Goal: Information Seeking & Learning: Learn about a topic

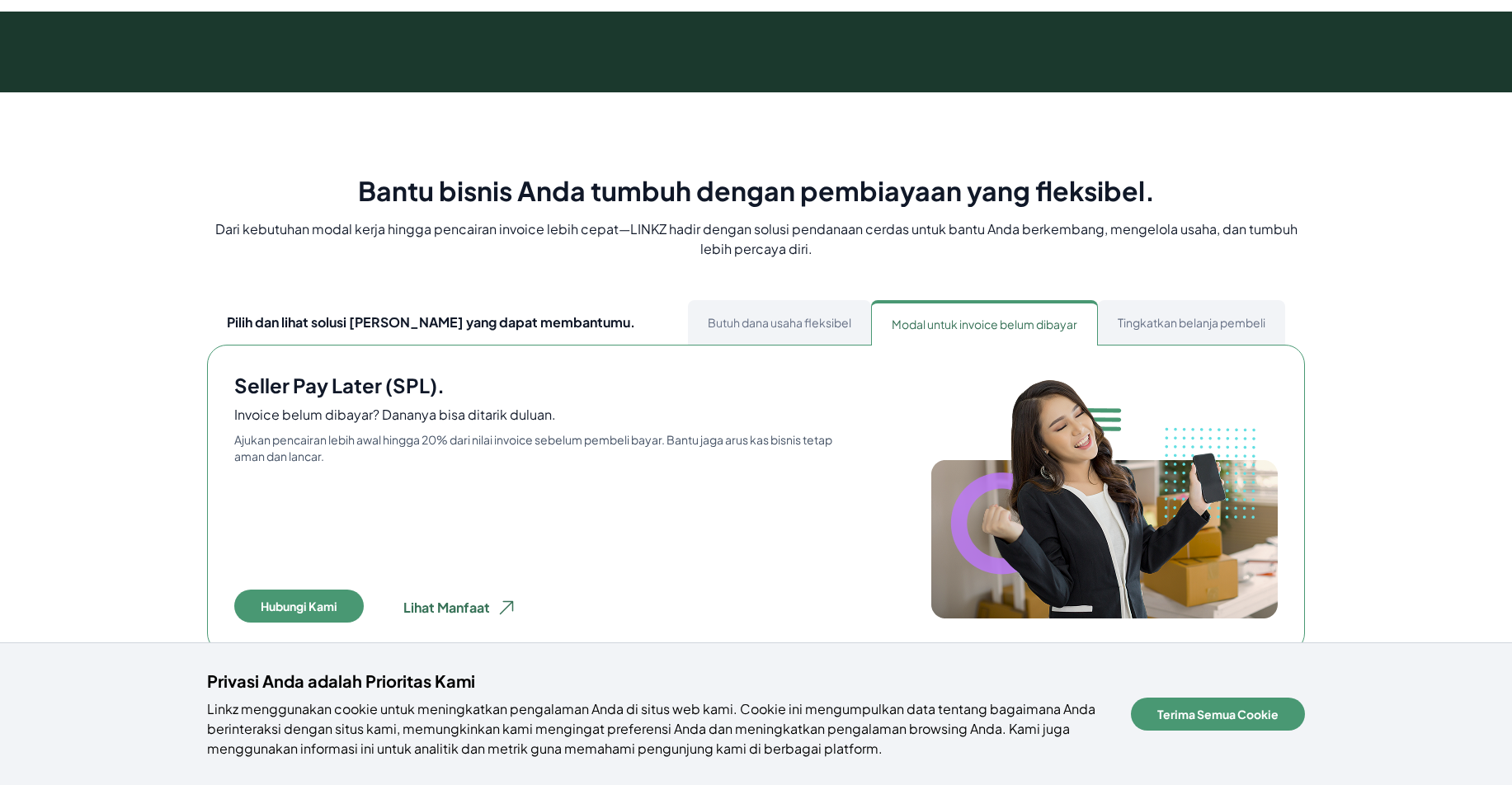
scroll to position [771, 0]
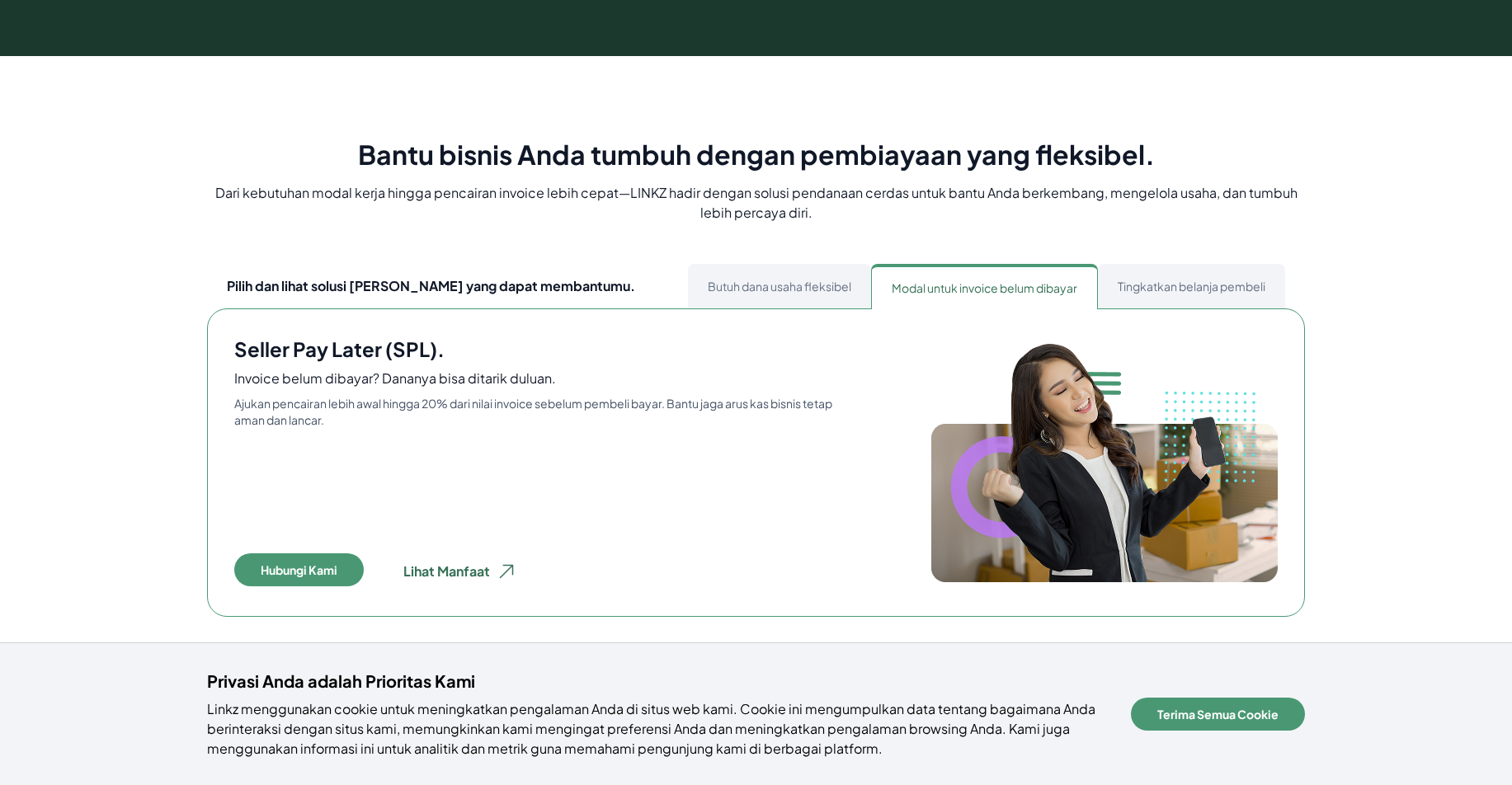
click at [786, 291] on button "Butuh dana usaha fleksibel" at bounding box center [779, 286] width 183 height 44
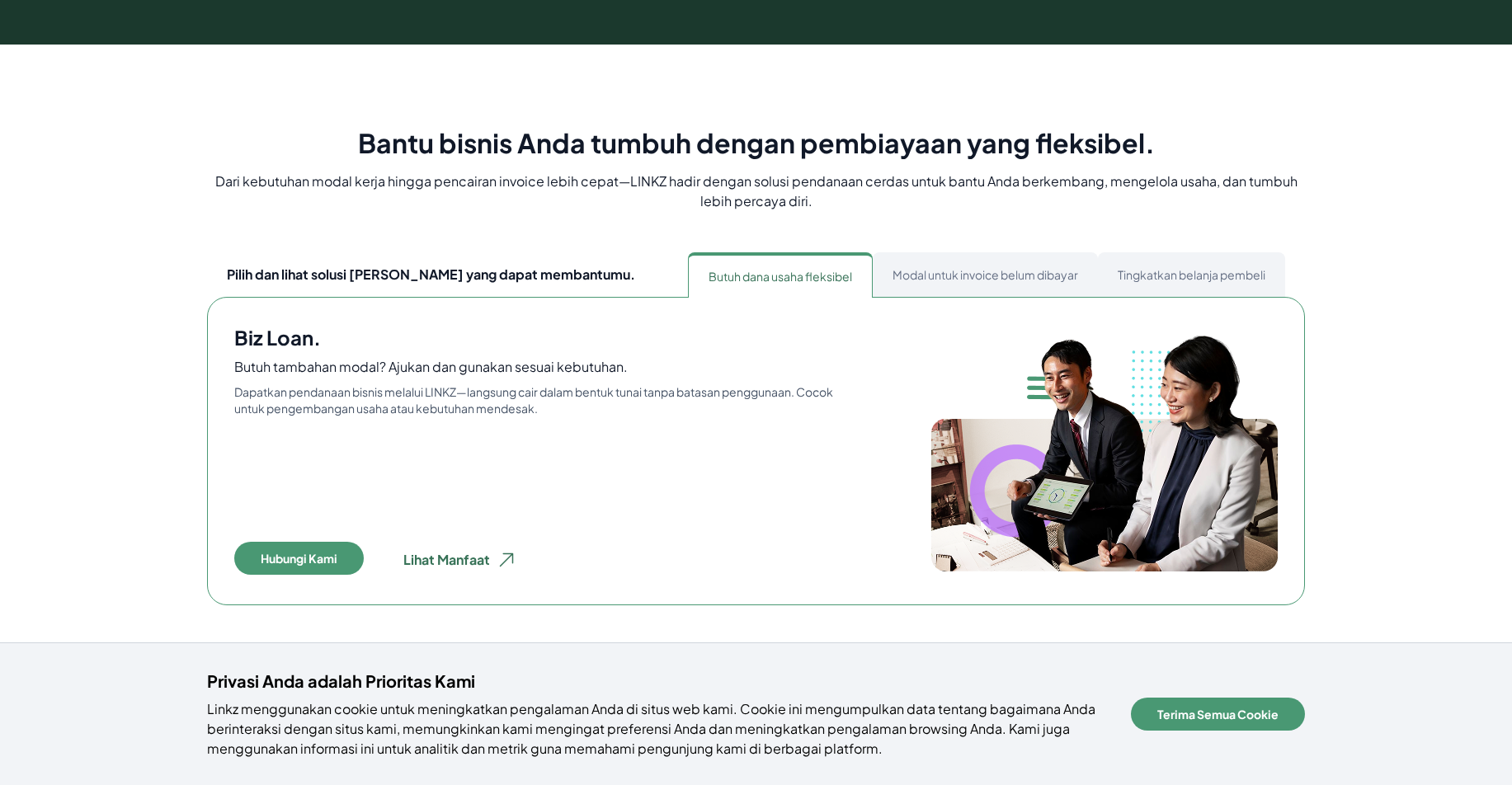
scroll to position [784, 0]
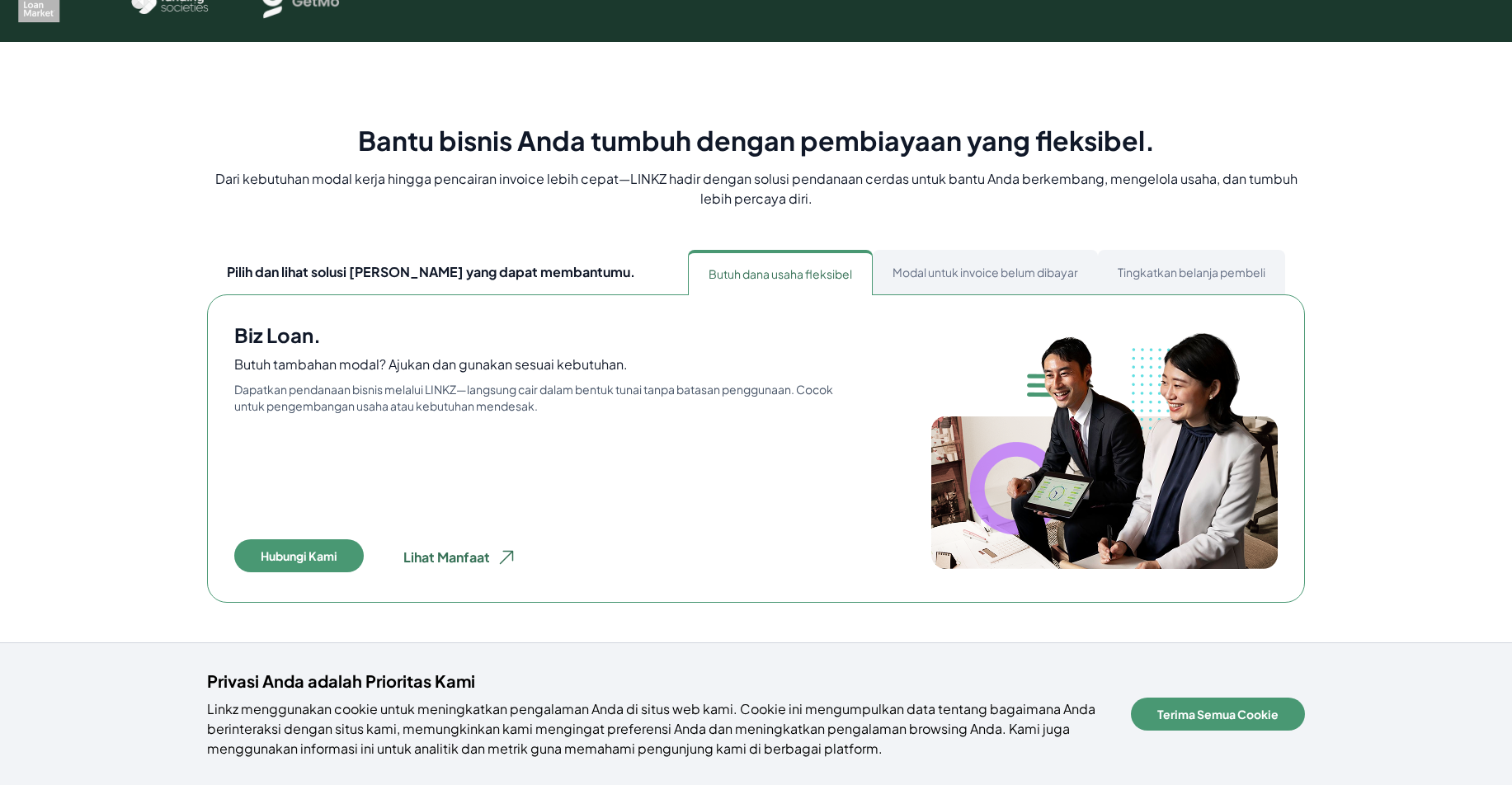
click at [989, 282] on button "Modal untuk invoice belum dibayar" at bounding box center [985, 271] width 225 height 44
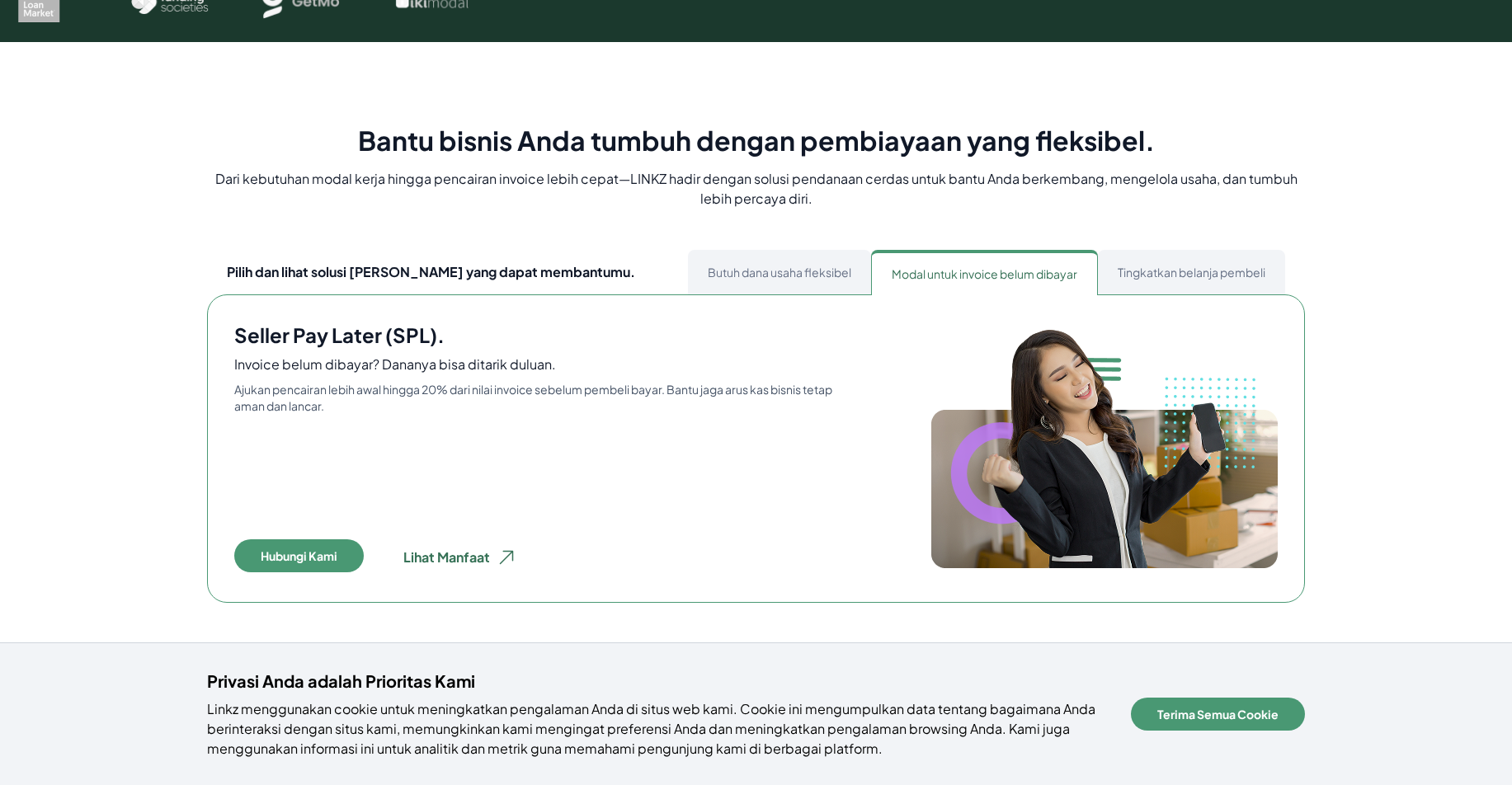
click at [1168, 276] on button "Tingkatkan belanja pembeli" at bounding box center [1190, 271] width 187 height 44
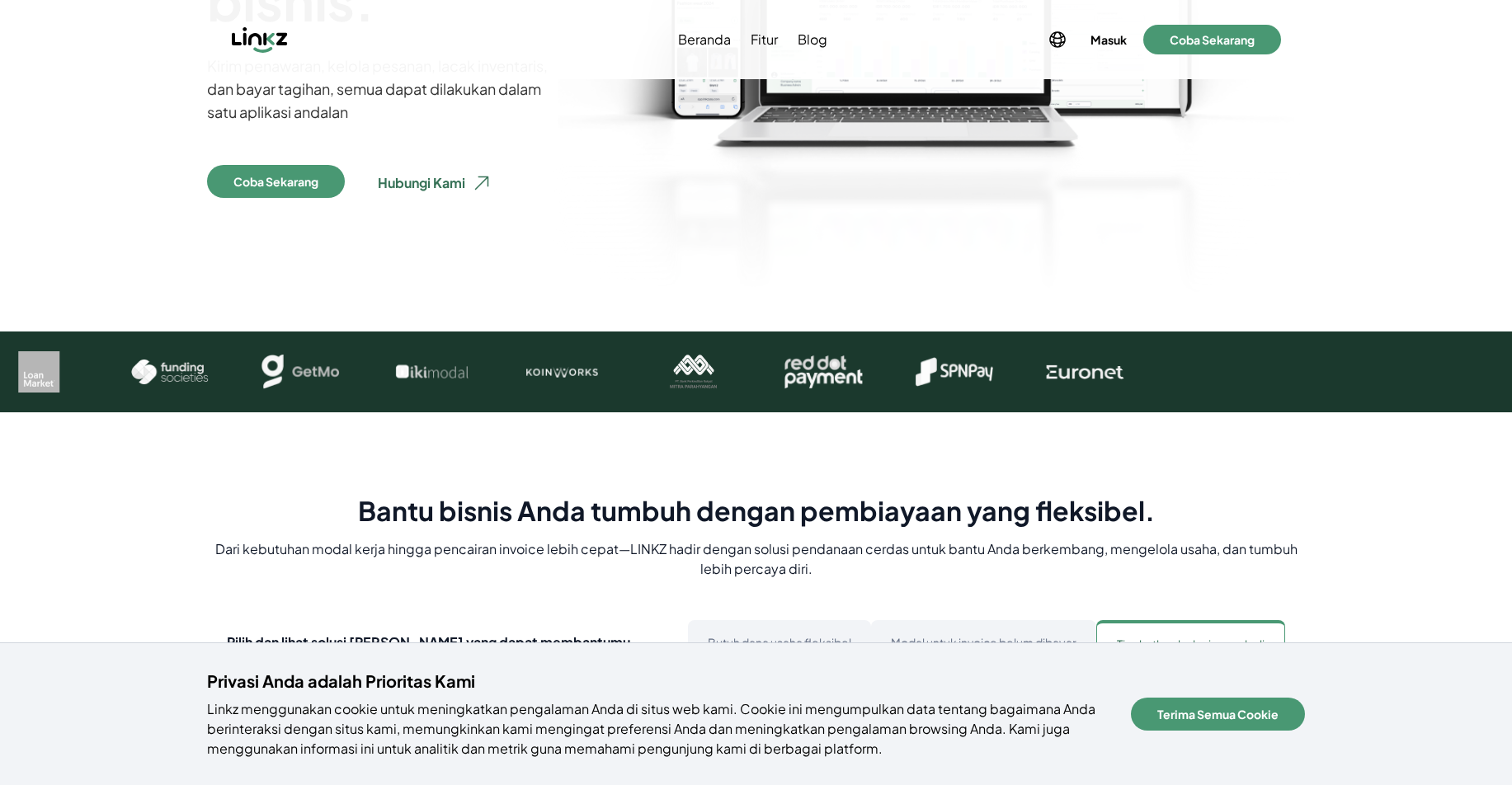
scroll to position [0, 0]
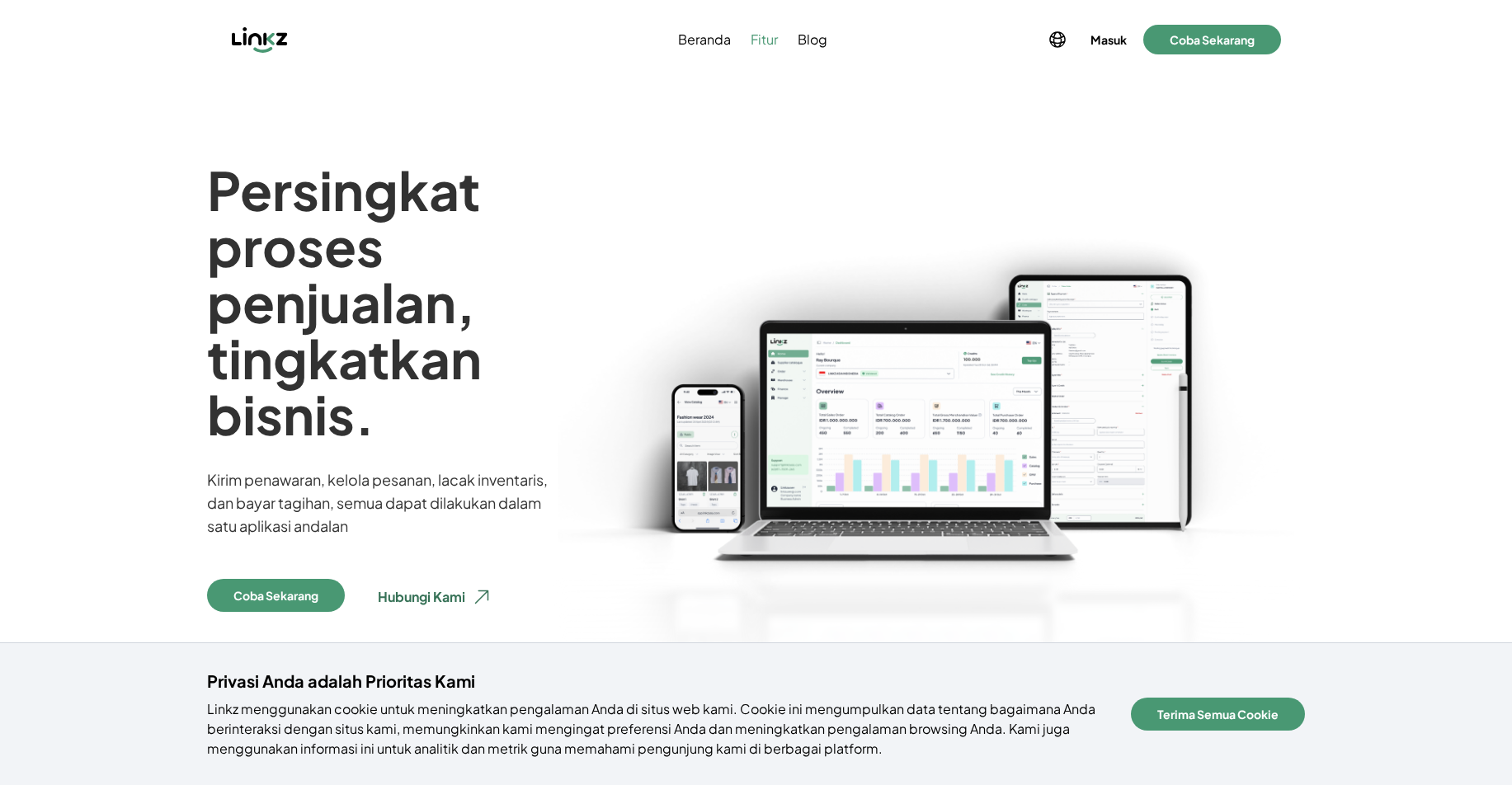
click at [761, 35] on span "Fitur" at bounding box center [764, 39] width 27 height 20
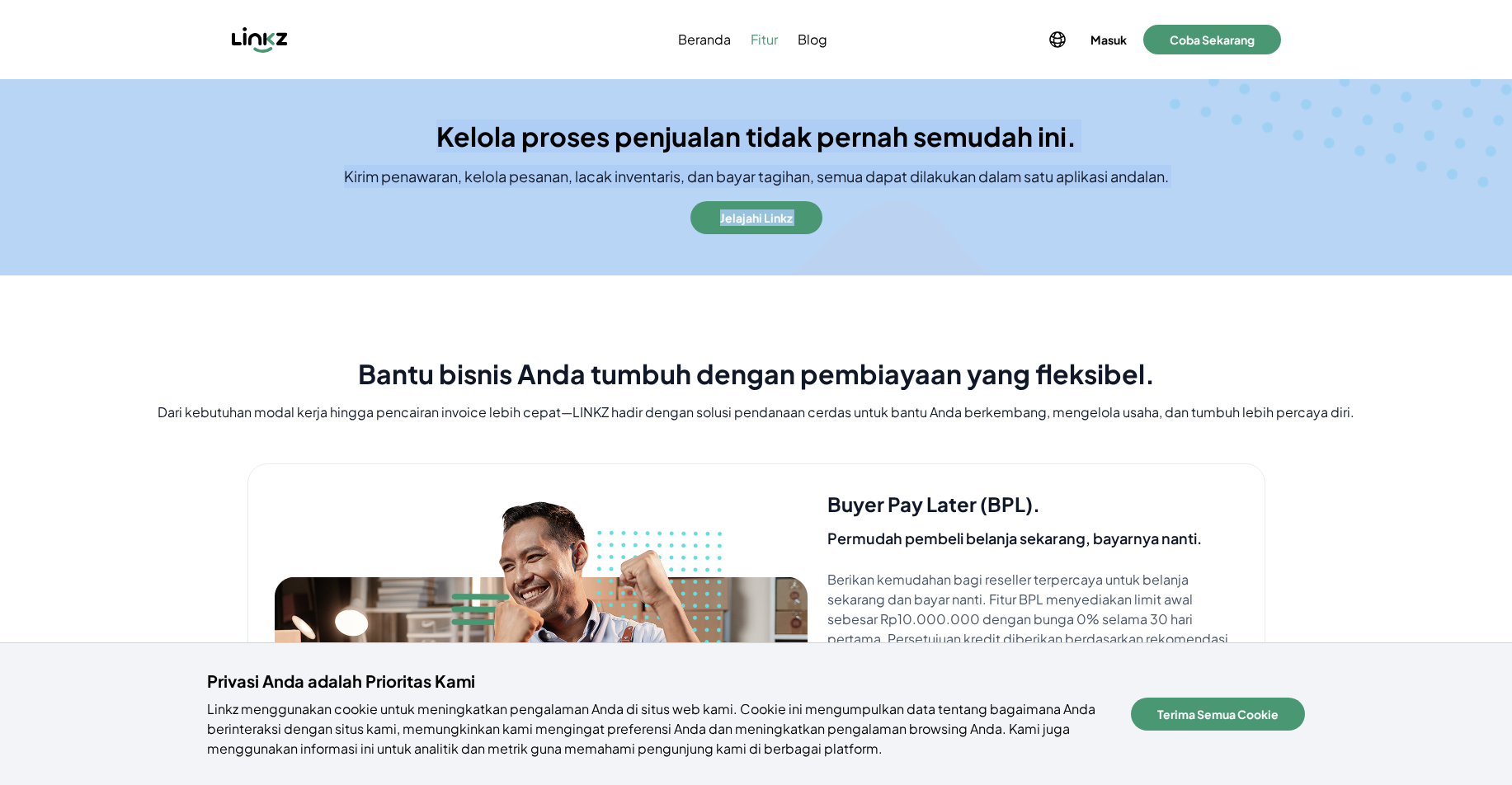
drag, startPoint x: 444, startPoint y: 132, endPoint x: 1172, endPoint y: 178, distance: 729.5
click at [1183, 178] on section "Kelola proses penjualan tidak pernah semudah ini. Kirim penawaran, kelola pesan…" at bounding box center [756, 178] width 1512 height 196
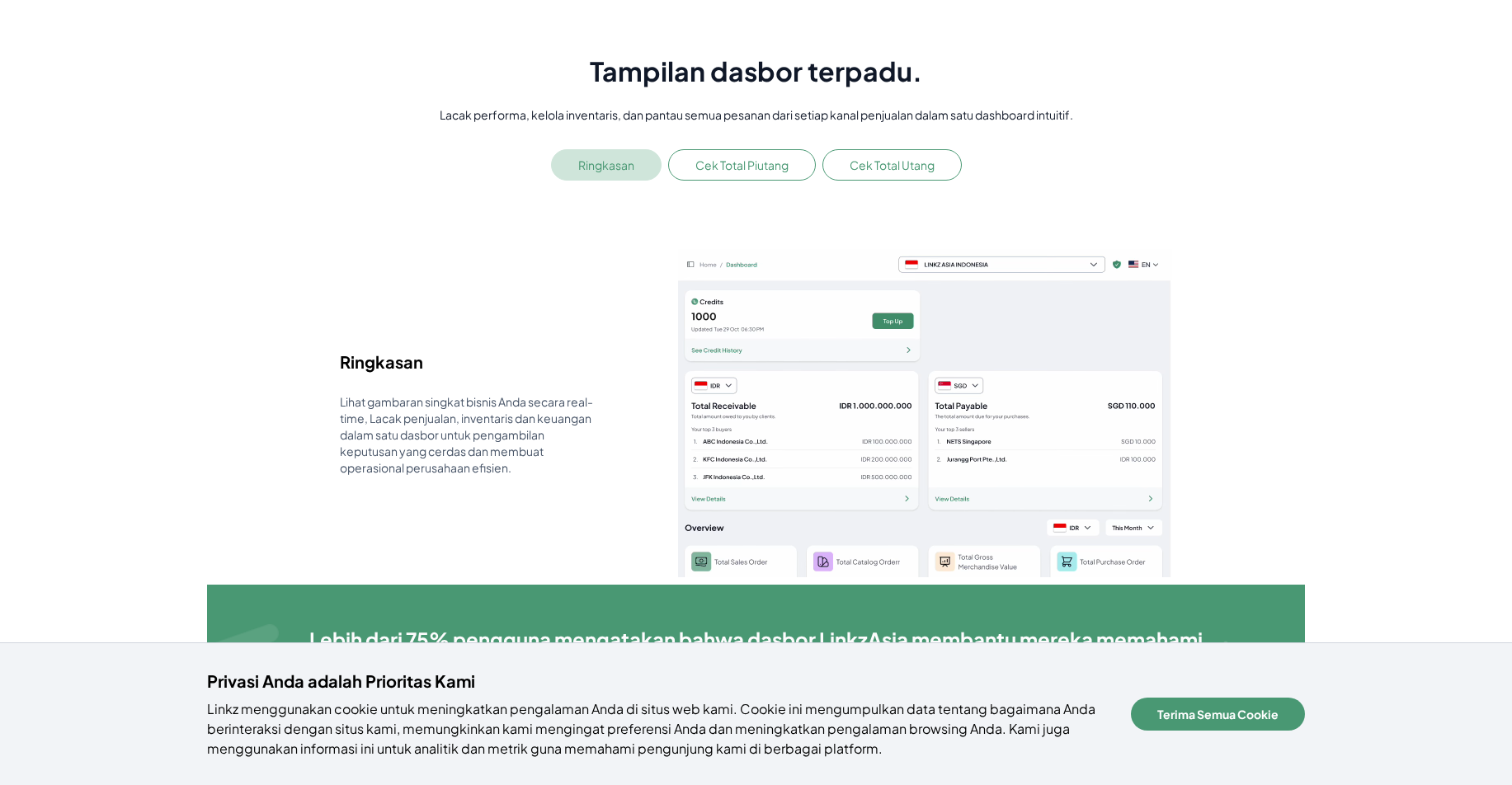
scroll to position [1850, 0]
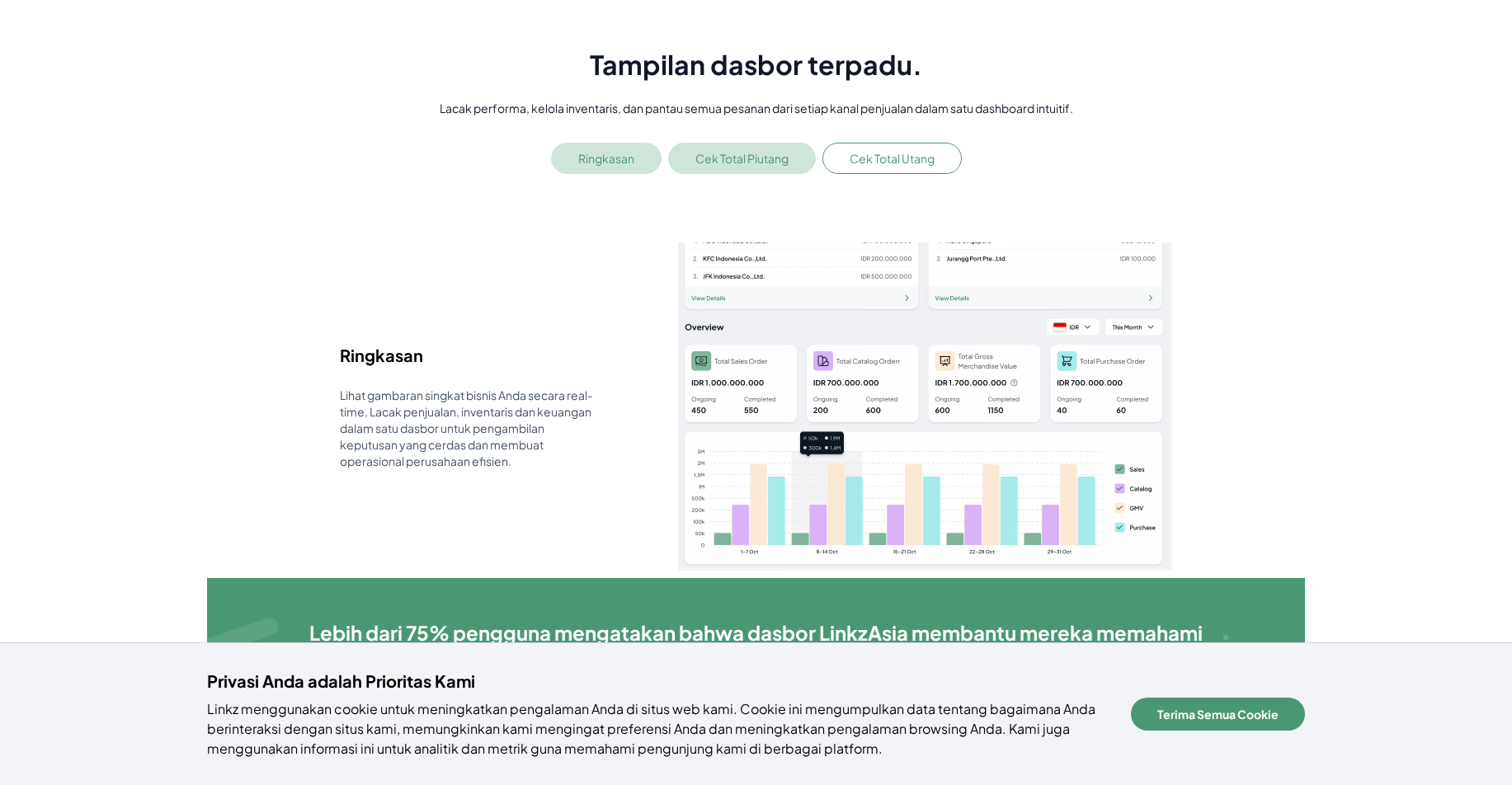
click at [733, 163] on button "Cek Total Piutang" at bounding box center [741, 158] width 147 height 31
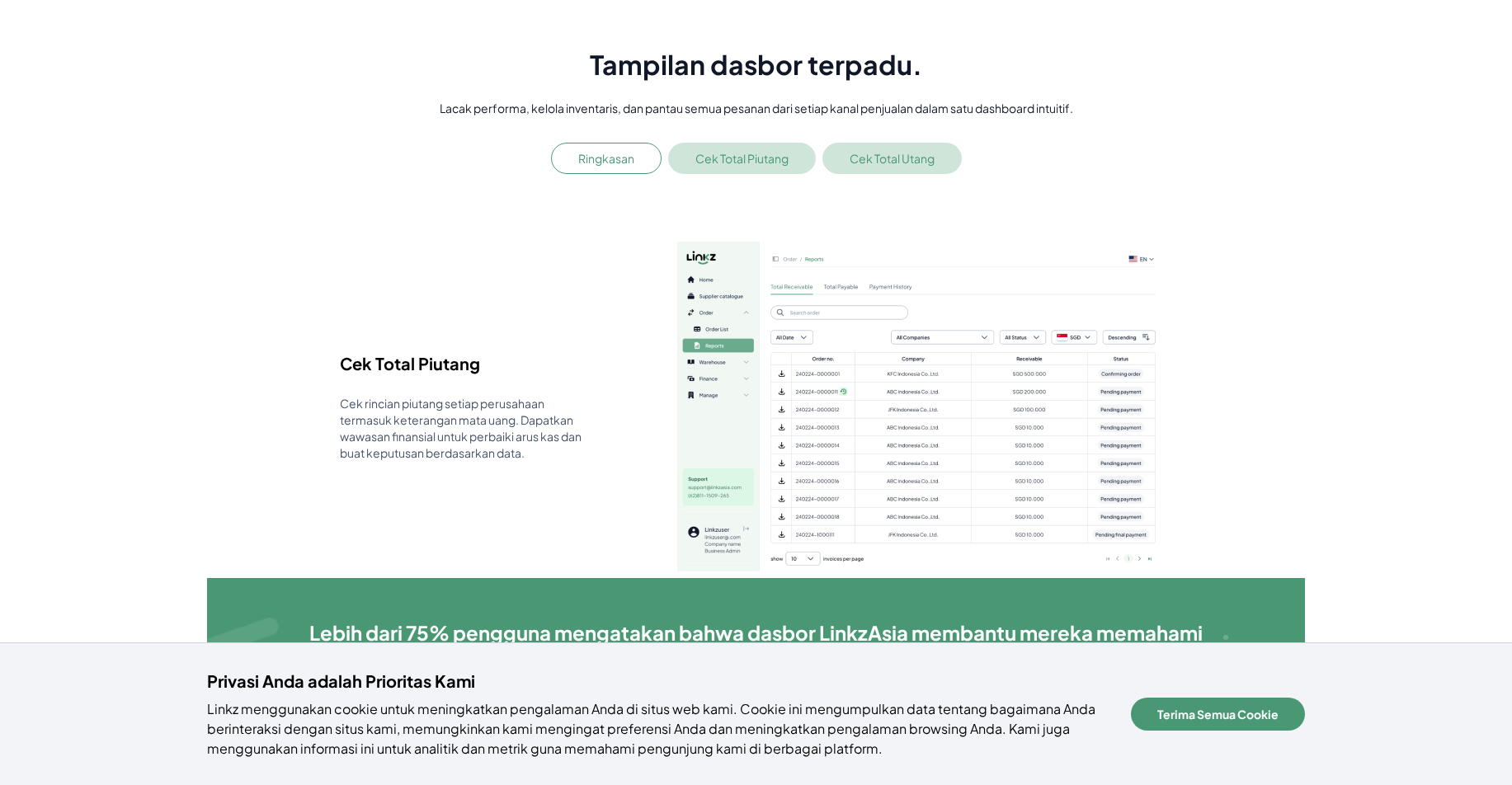
click at [841, 162] on button "Cek Total Utang" at bounding box center [892, 158] width 139 height 31
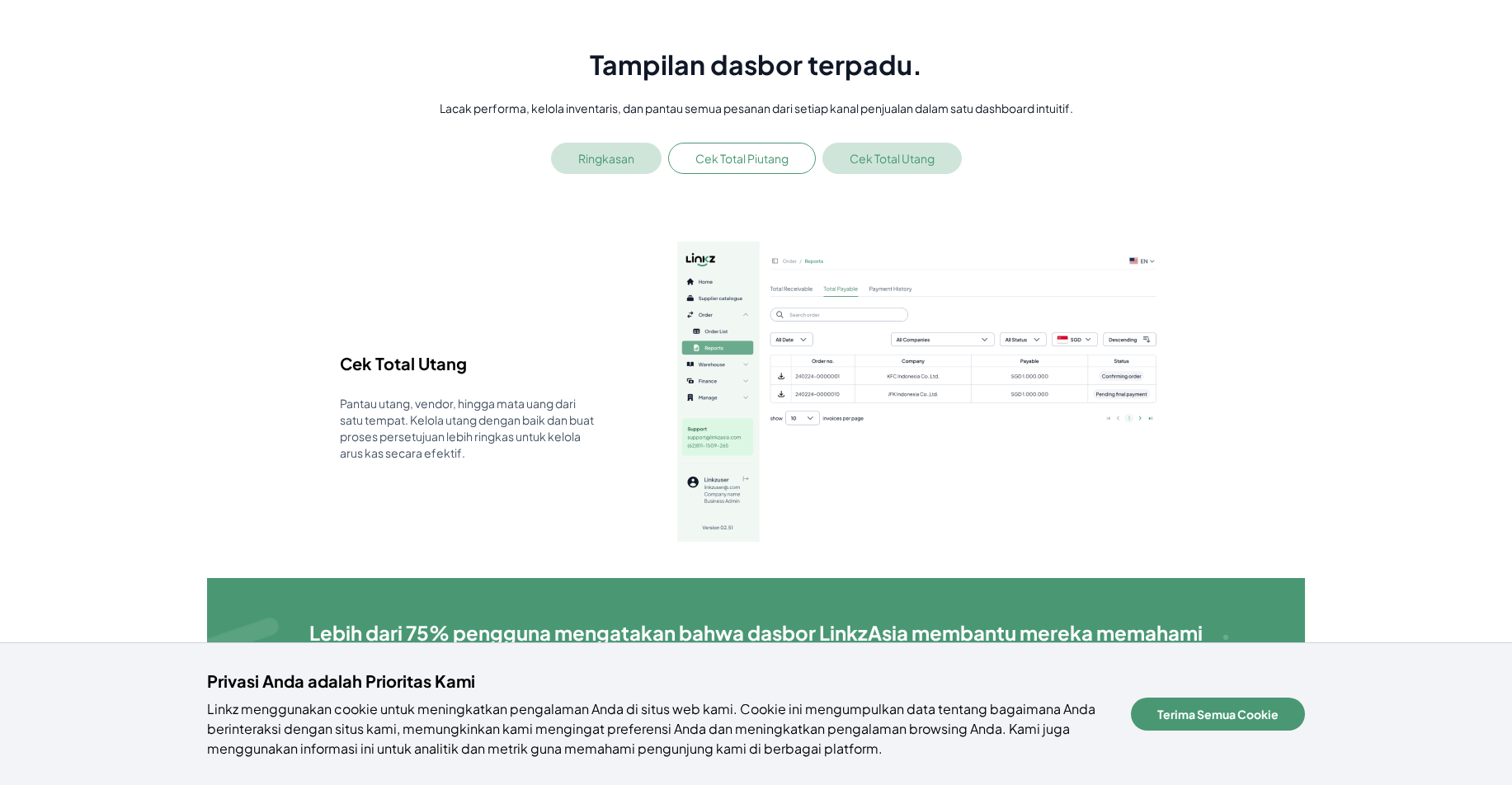
click at [630, 162] on button "Ringkasan" at bounding box center [606, 158] width 111 height 31
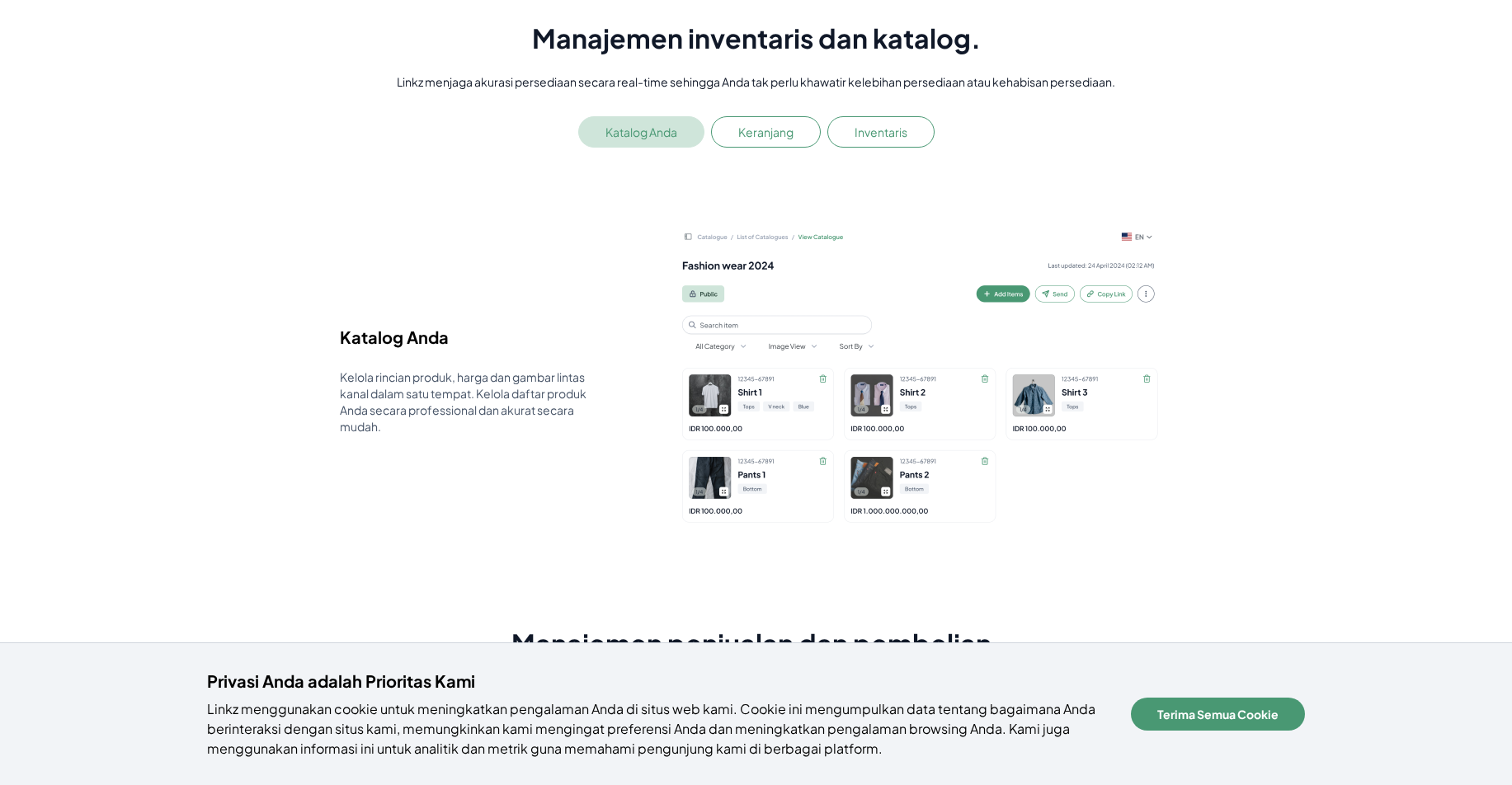
scroll to position [2635, 0]
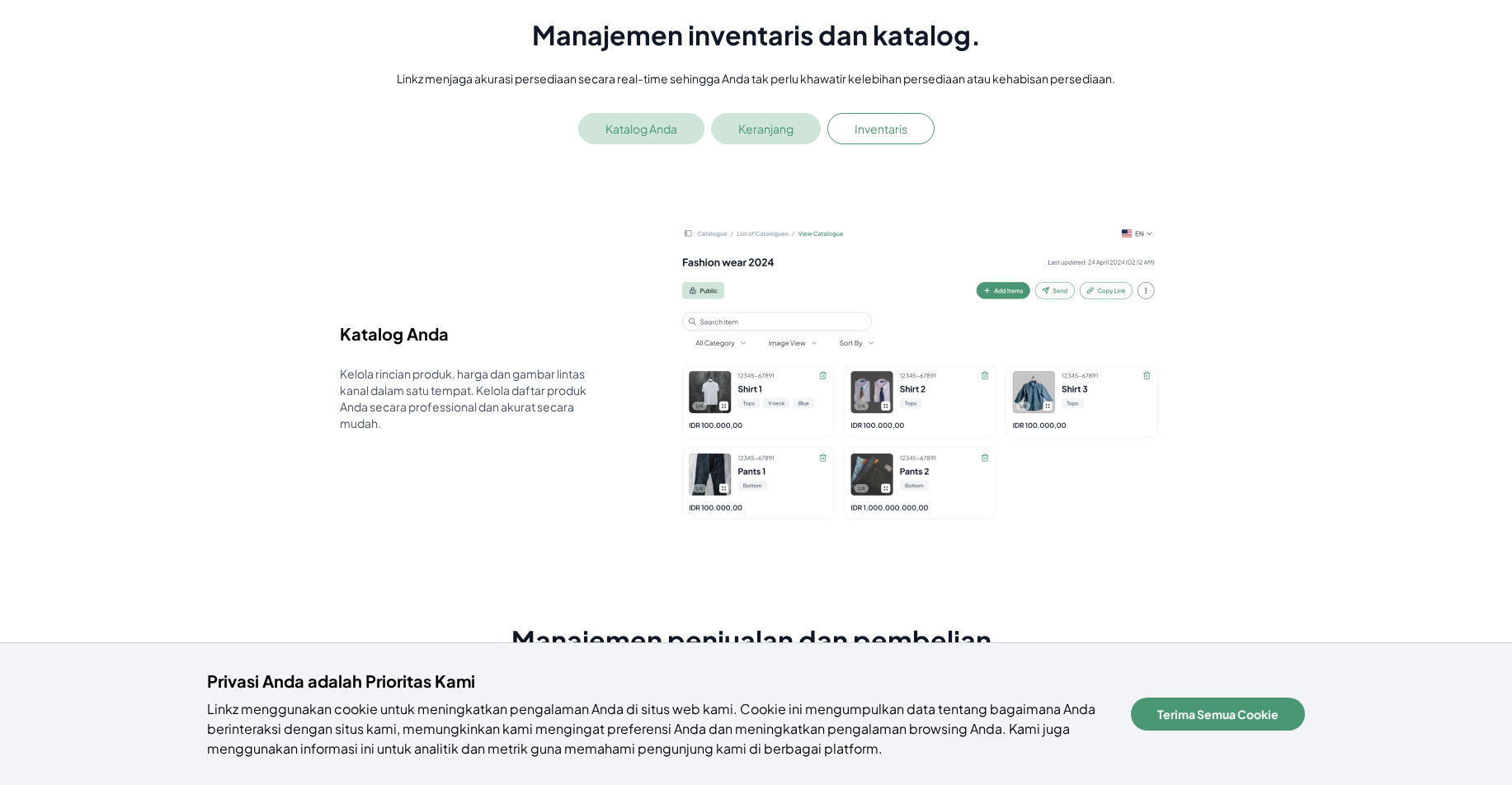
click at [771, 123] on button "Keranjang" at bounding box center [766, 128] width 110 height 31
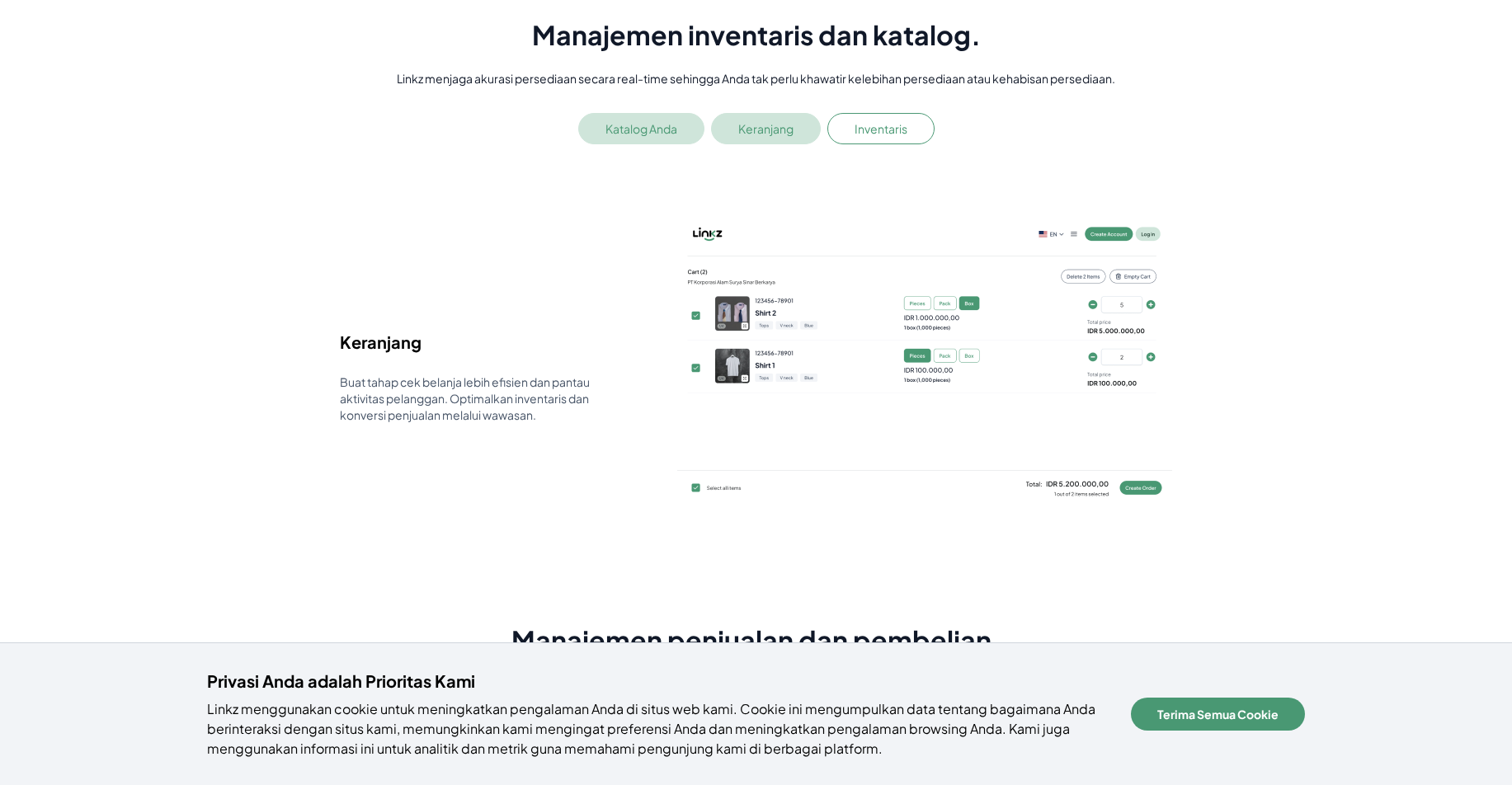
click at [654, 126] on button "Katalog Anda" at bounding box center [641, 128] width 126 height 31
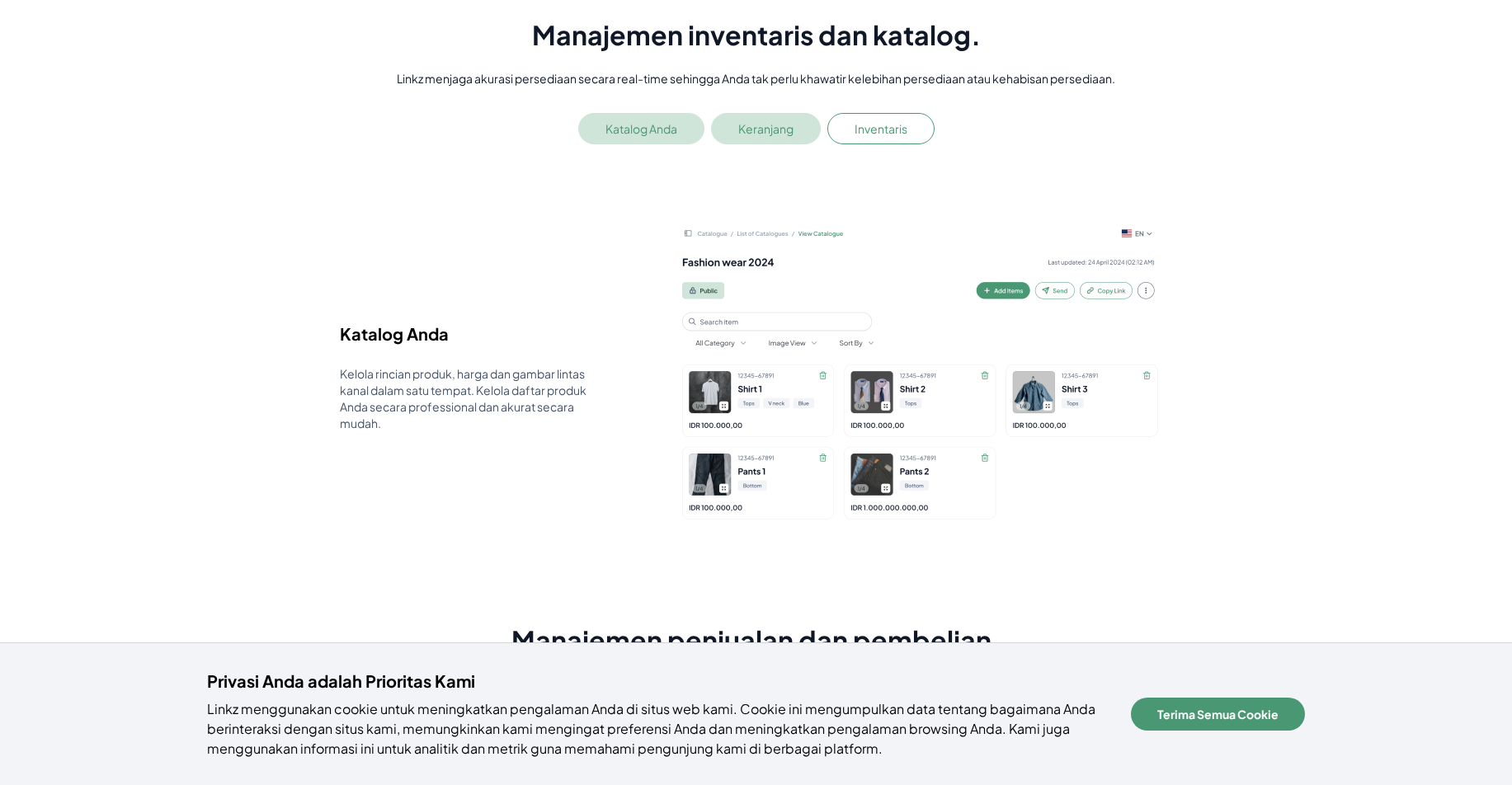
click at [738, 127] on button "Keranjang" at bounding box center [766, 128] width 110 height 31
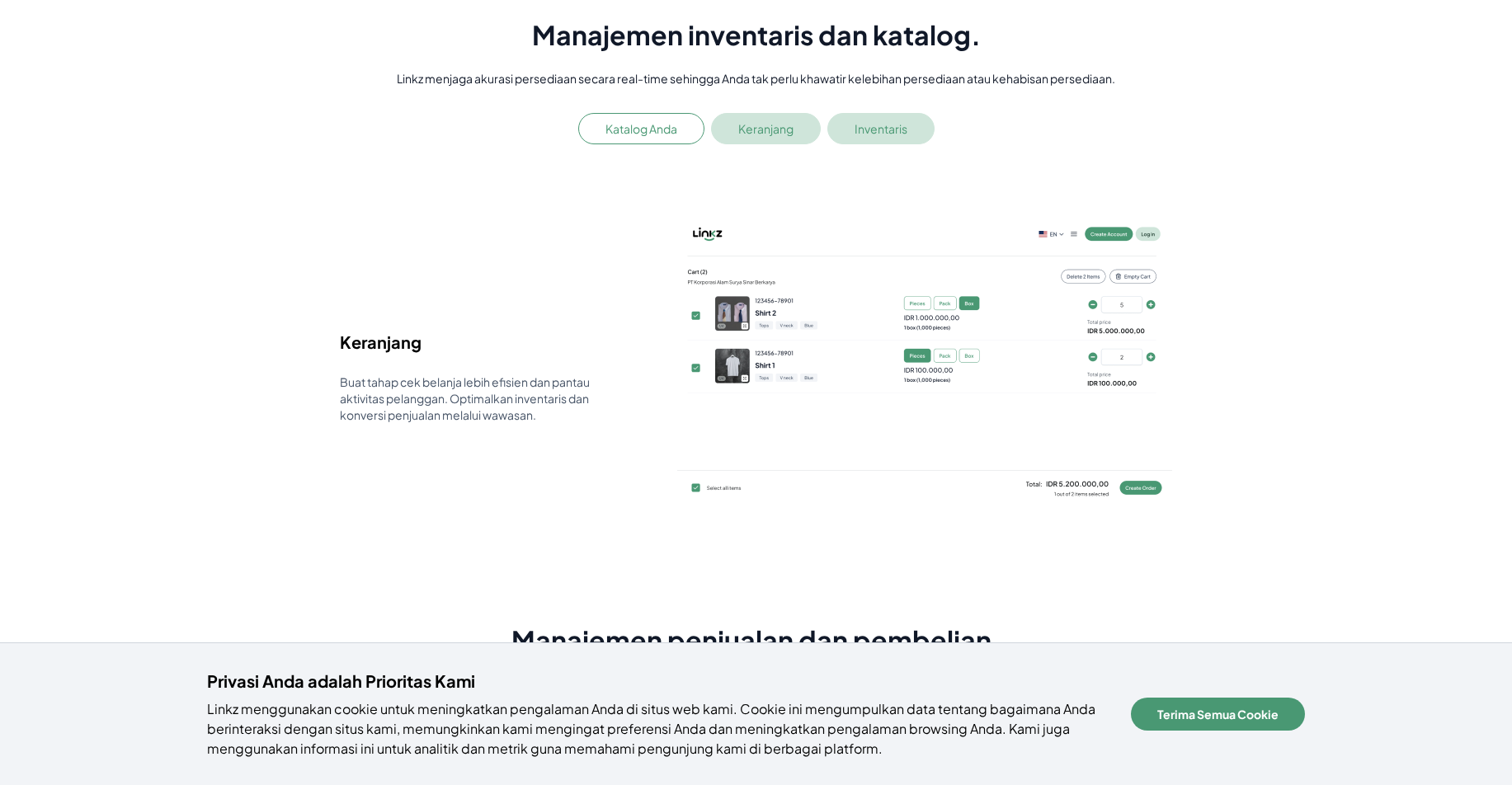
click at [843, 127] on button "Inventaris" at bounding box center [880, 128] width 107 height 31
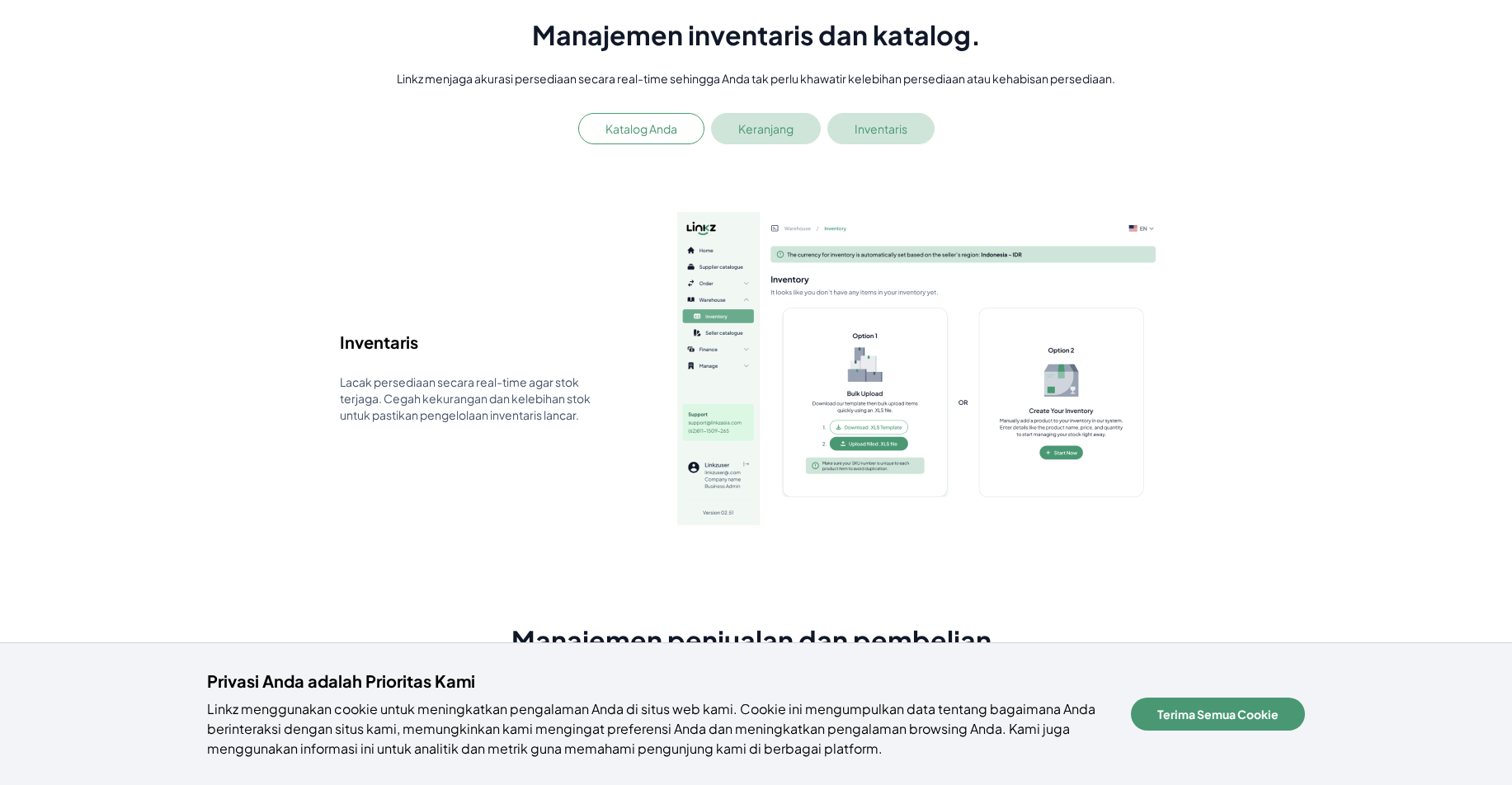
click at [714, 134] on button "Keranjang" at bounding box center [766, 128] width 110 height 31
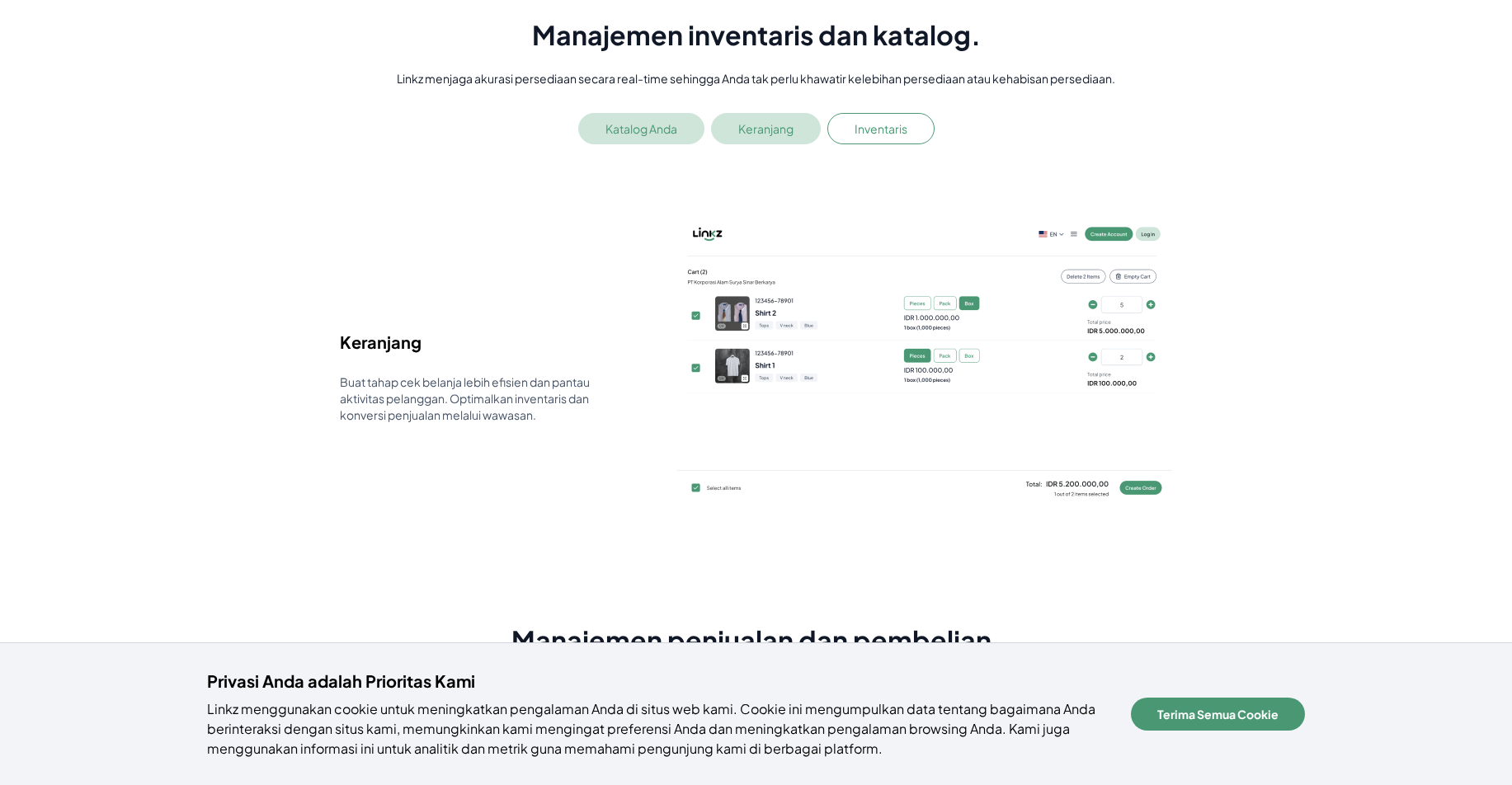
click at [632, 134] on button "Katalog Anda" at bounding box center [641, 128] width 126 height 31
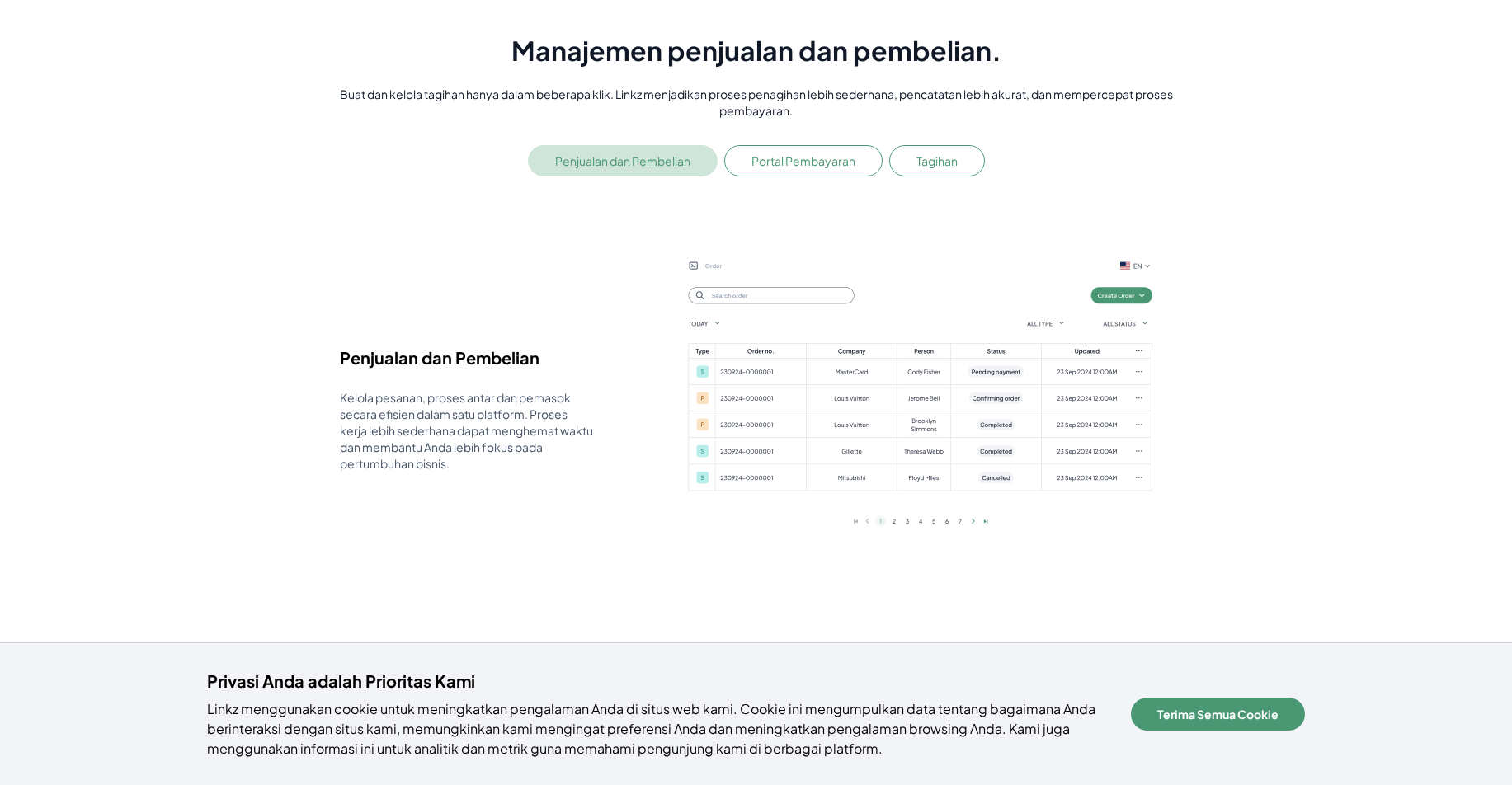
scroll to position [3227, 0]
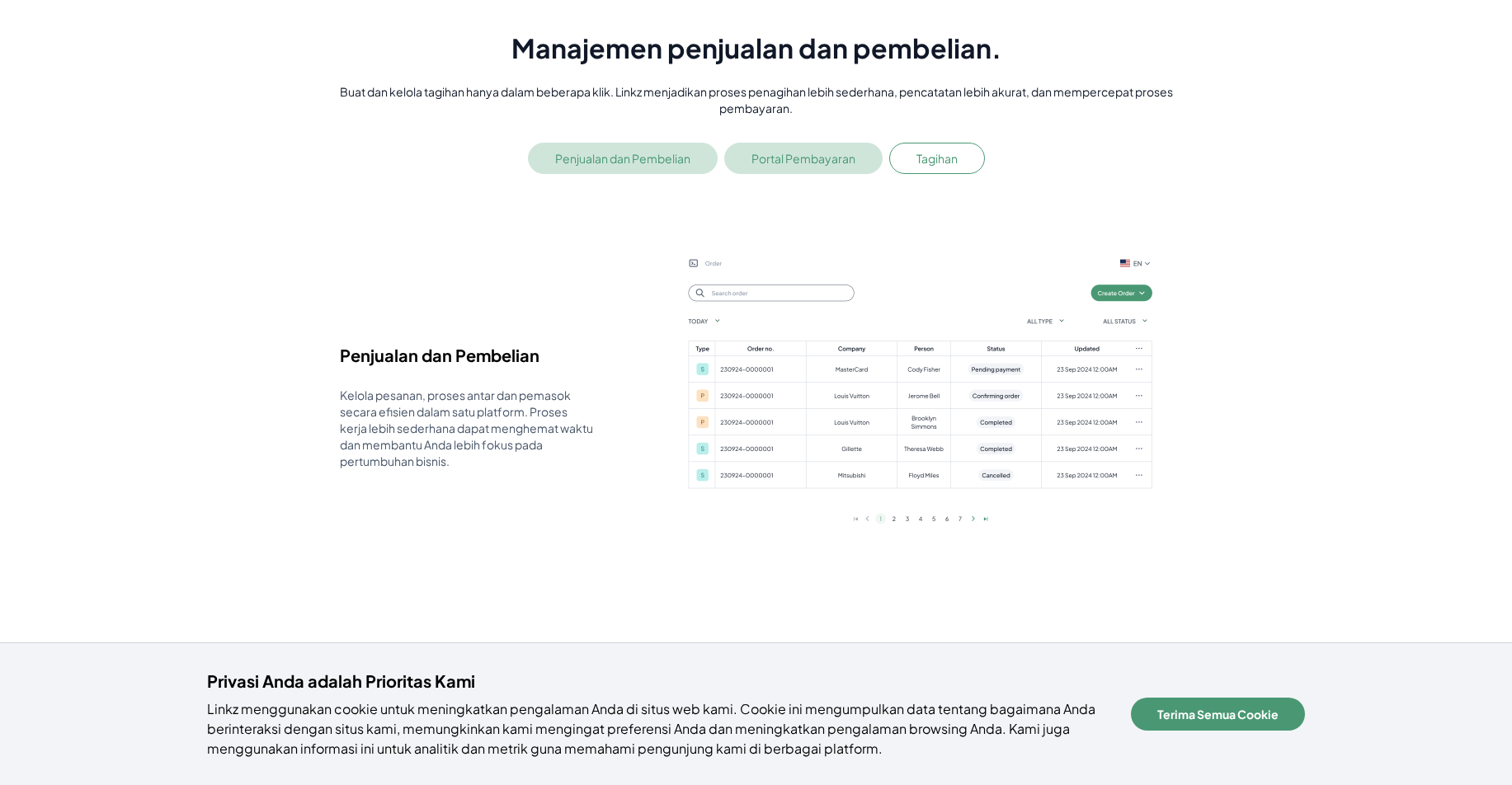
click at [832, 170] on button "Portal Pembayaran" at bounding box center [802, 158] width 158 height 31
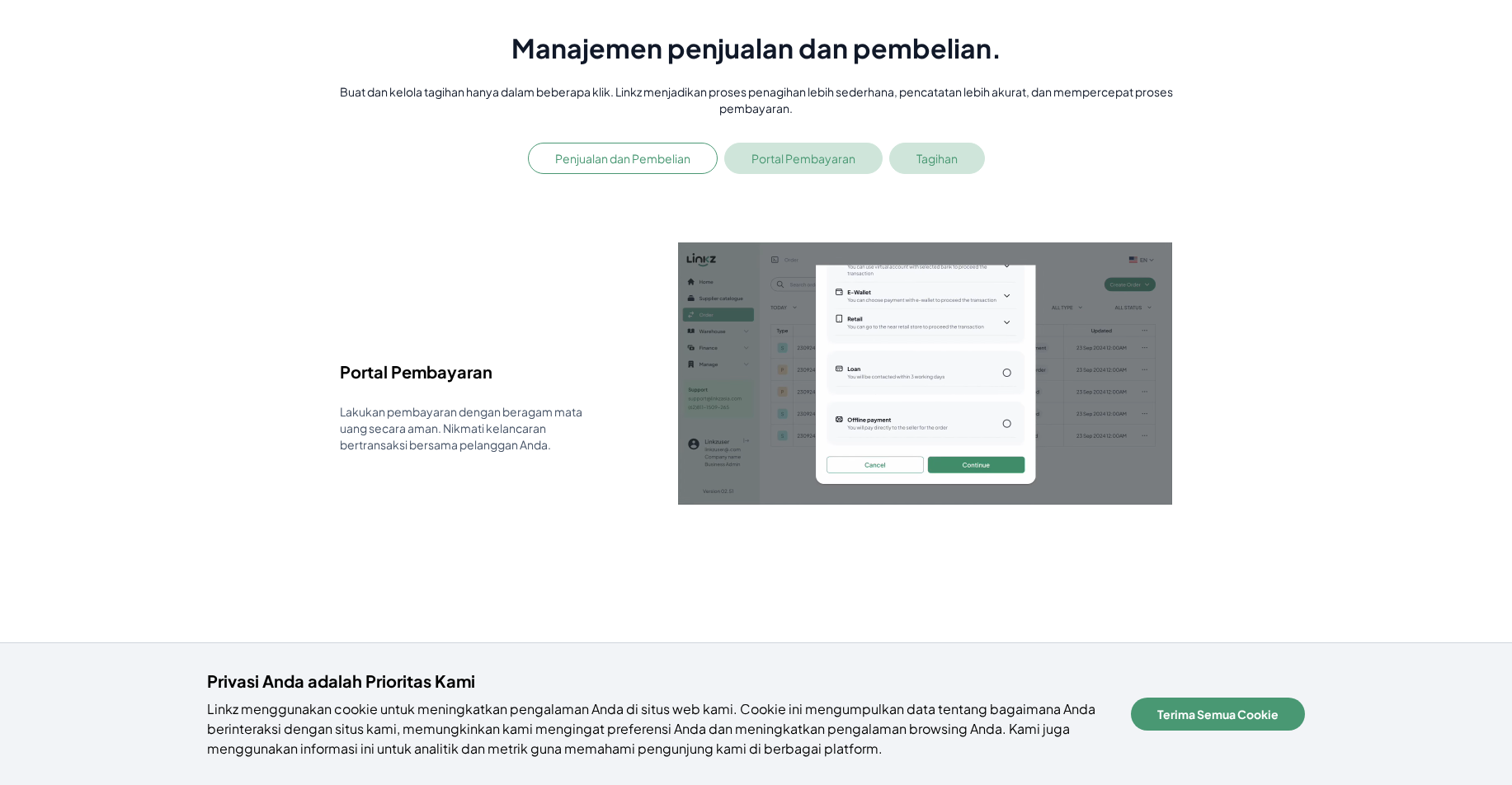
click at [934, 165] on button "Tagihan" at bounding box center [937, 158] width 95 height 31
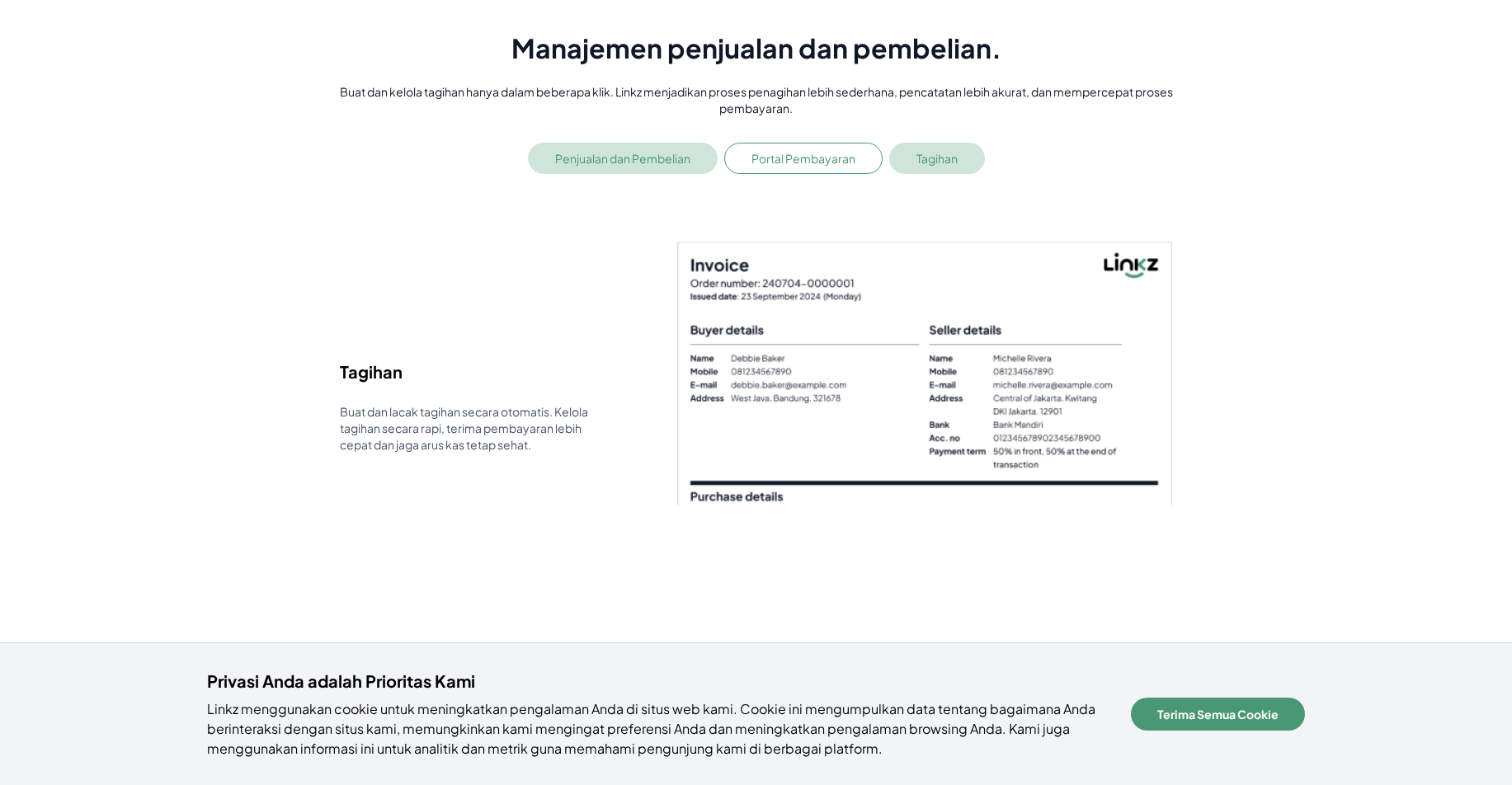
click at [685, 157] on button "Penjualan dan Pembelian" at bounding box center [622, 158] width 189 height 31
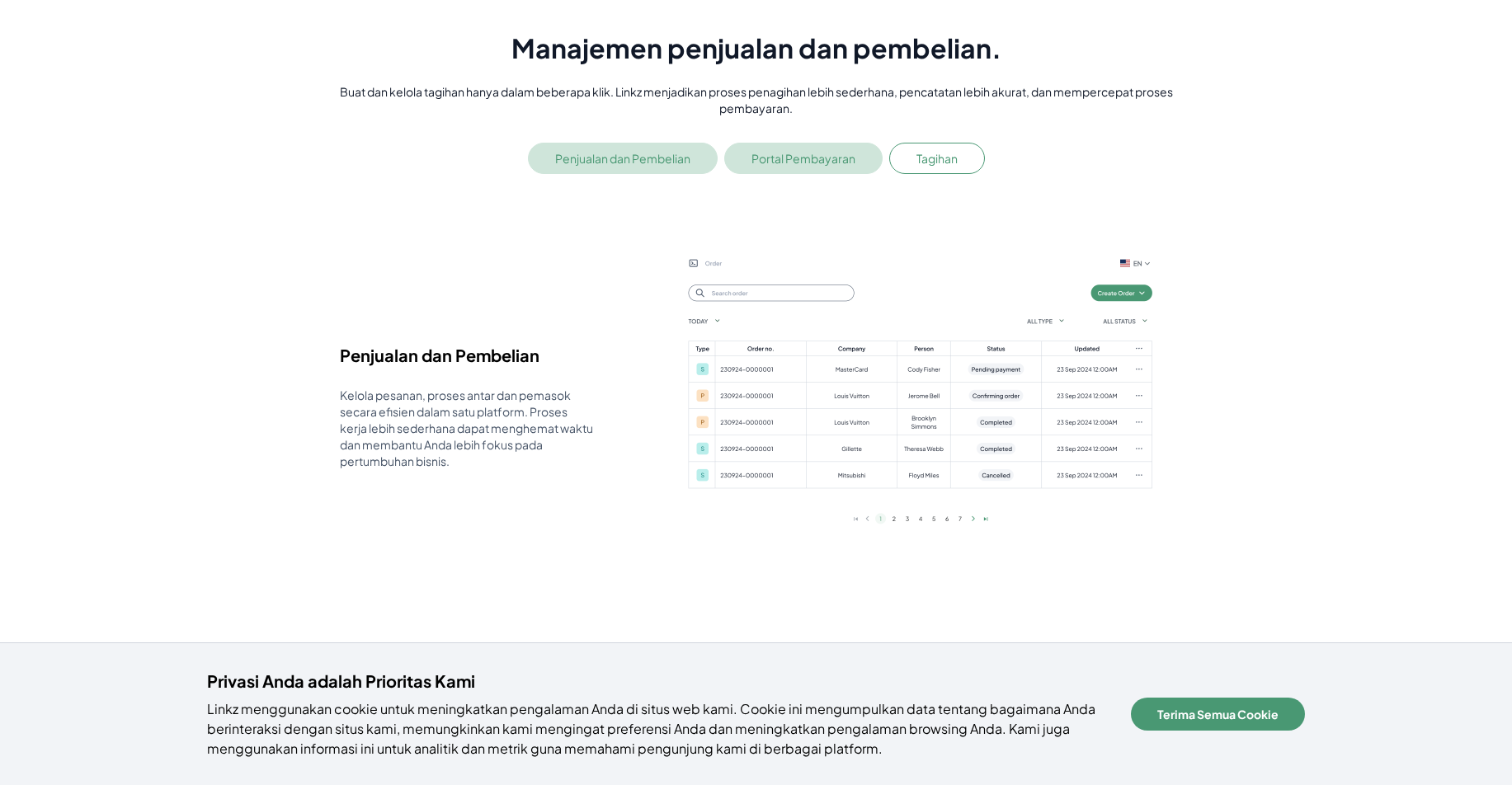
click at [818, 152] on button "Portal Pembayaran" at bounding box center [802, 158] width 158 height 31
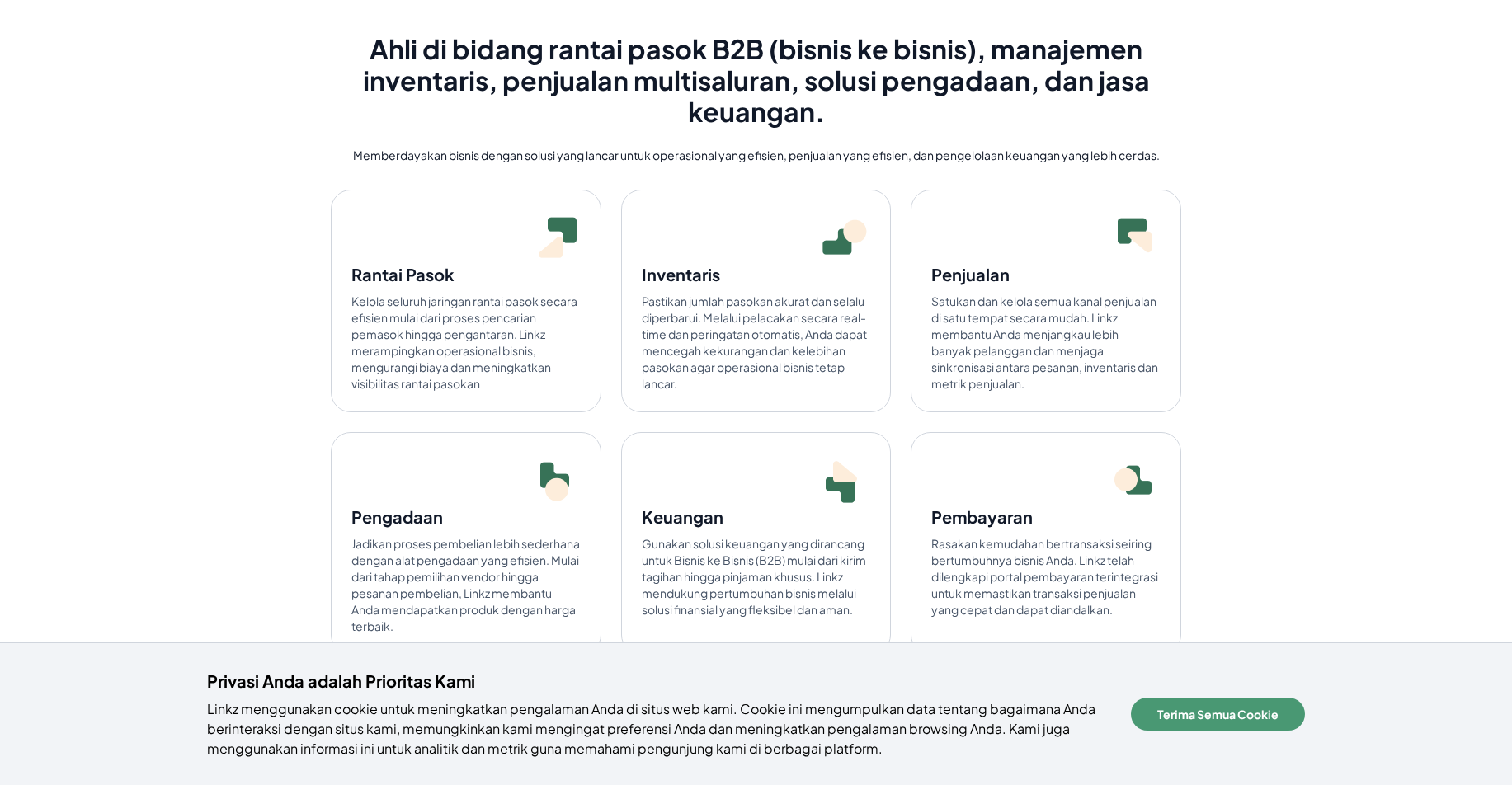
scroll to position [3857, 0]
